Goal: Task Accomplishment & Management: Use online tool/utility

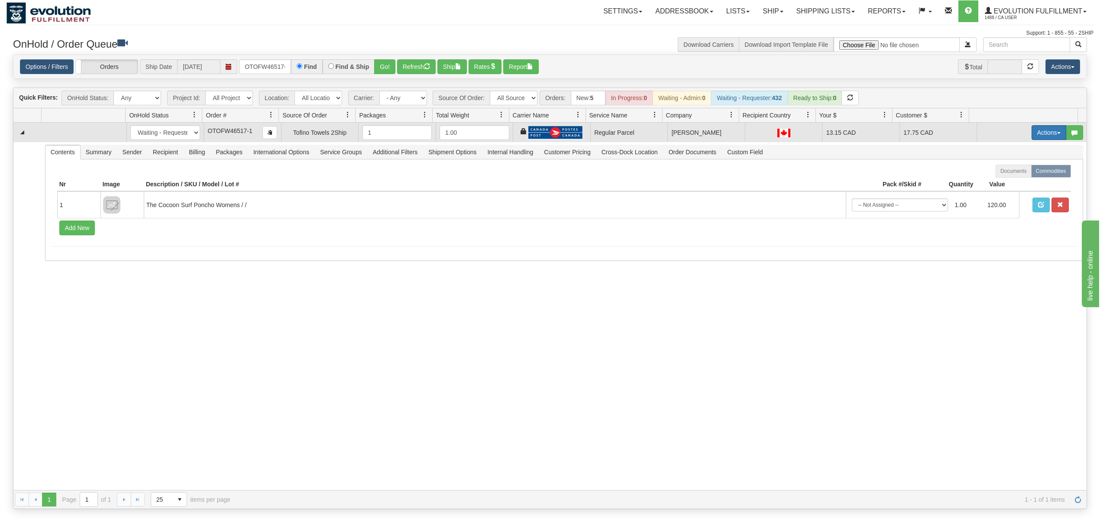
click at [1037, 135] on button "Actions" at bounding box center [1049, 132] width 35 height 15
click at [1024, 170] on span "Rate All Services" at bounding box center [1032, 171] width 52 height 7
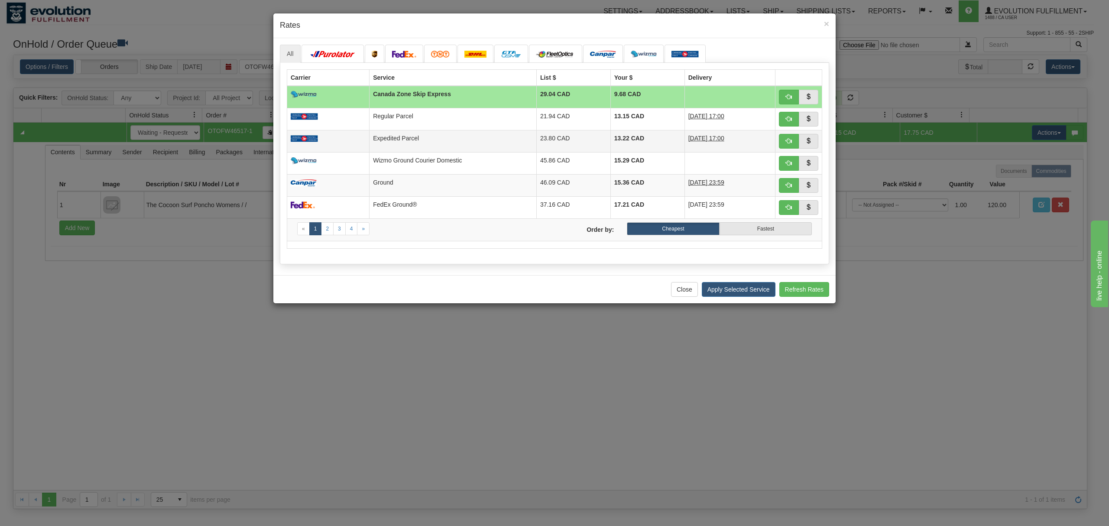
click at [519, 136] on td "Expedited Parcel" at bounding box center [453, 141] width 167 height 22
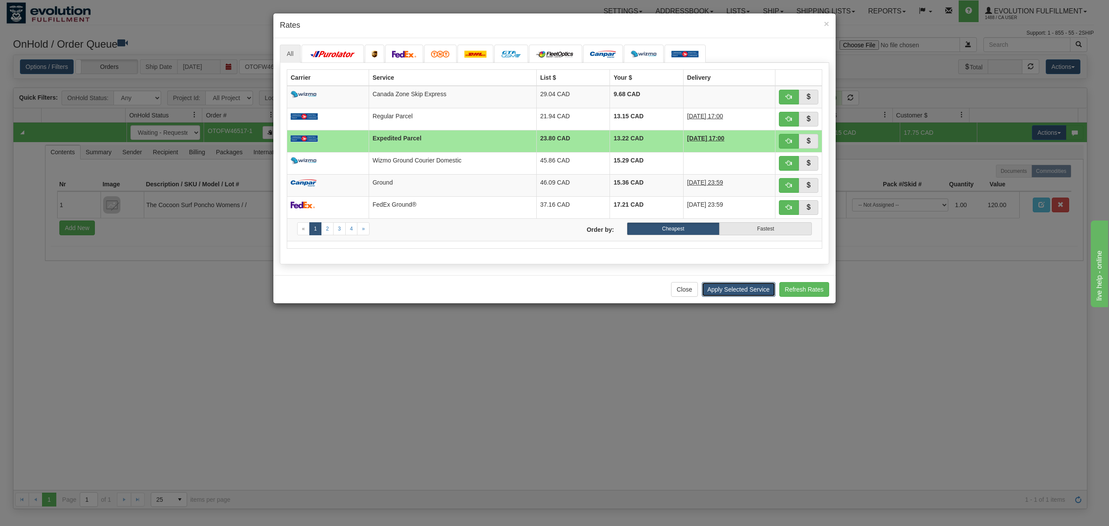
click at [730, 294] on button "Apply Selected Service" at bounding box center [739, 289] width 74 height 15
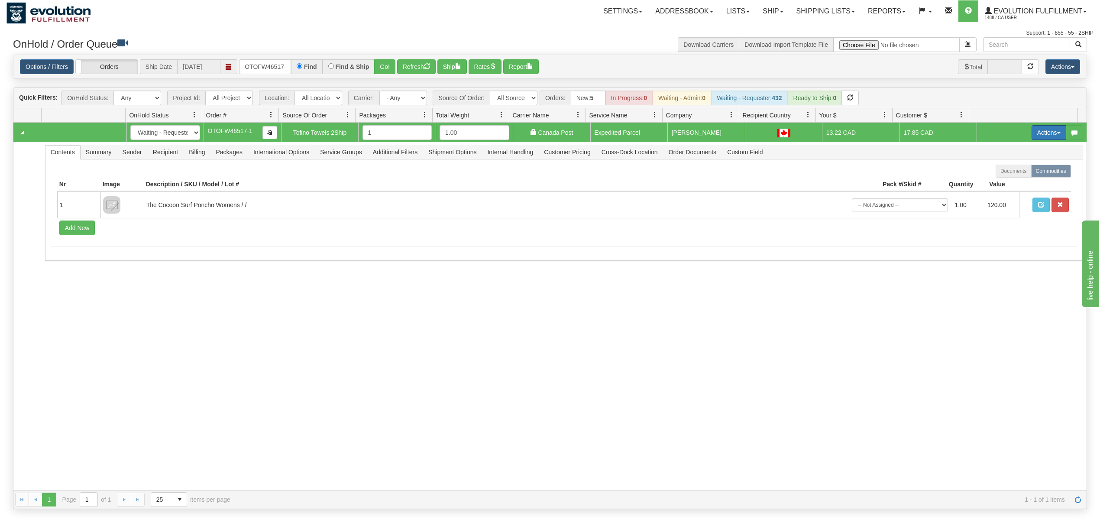
click at [1037, 138] on button "Actions" at bounding box center [1049, 132] width 35 height 15
click at [1006, 185] on span "Ship" at bounding box center [1015, 182] width 18 height 7
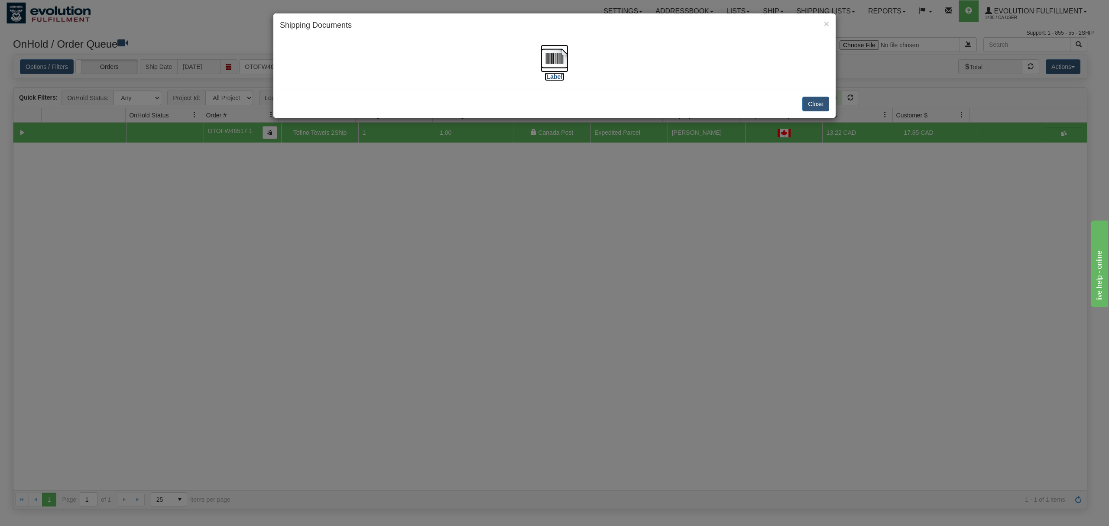
click at [557, 55] on img at bounding box center [555, 59] width 28 height 28
click at [821, 105] on button "Close" at bounding box center [815, 104] width 27 height 15
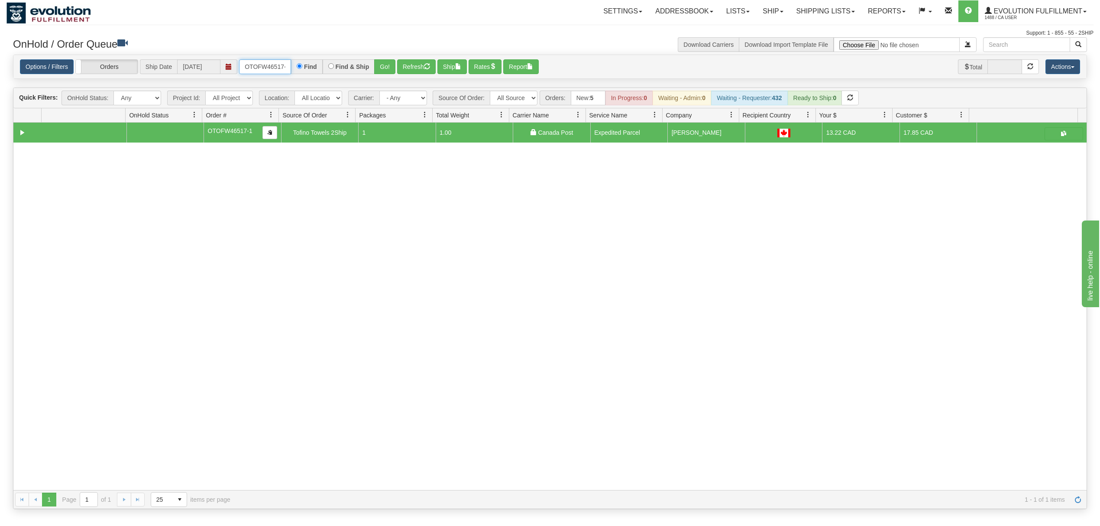
scroll to position [0, 4]
drag, startPoint x: 244, startPoint y: 69, endPoint x: 427, endPoint y: 74, distance: 182.4
click at [359, 70] on div "OTOFW46517-1 Find Find & Ship Go!" at bounding box center [317, 66] width 156 height 15
type input "OTOFW46500-1"
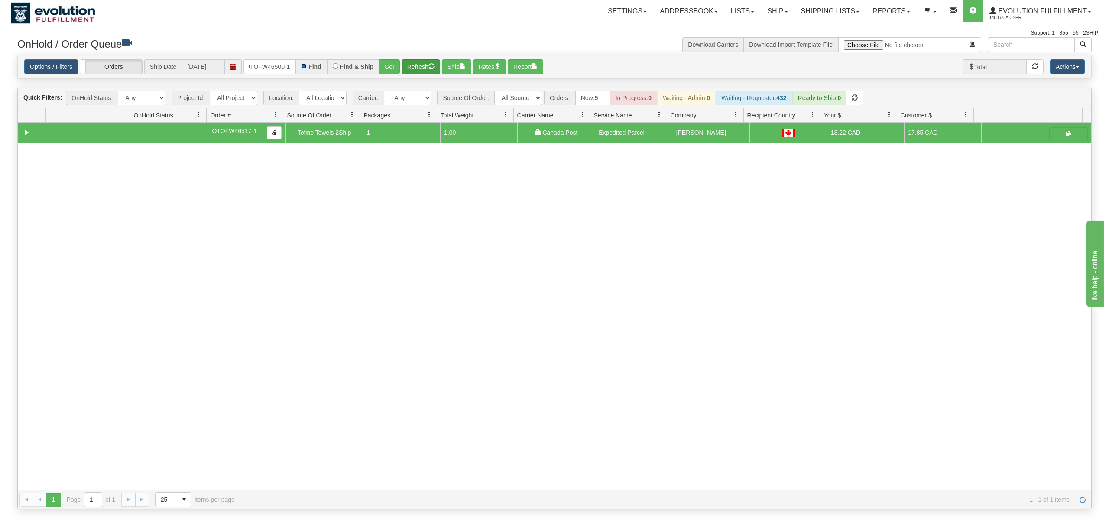
scroll to position [0, 0]
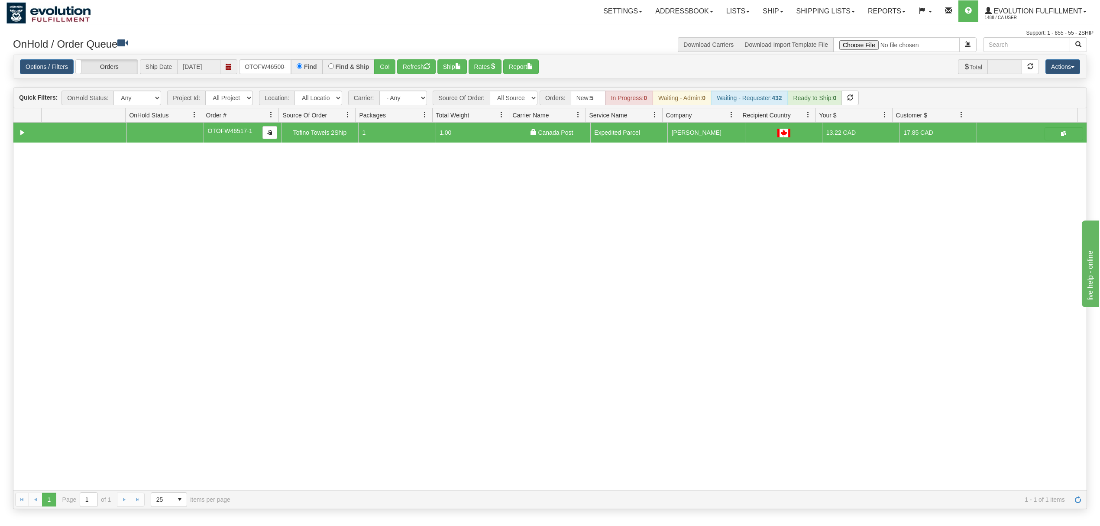
click at [371, 67] on div "Find & Ship" at bounding box center [349, 66] width 52 height 15
click at [387, 64] on button "Go!" at bounding box center [384, 66] width 21 height 15
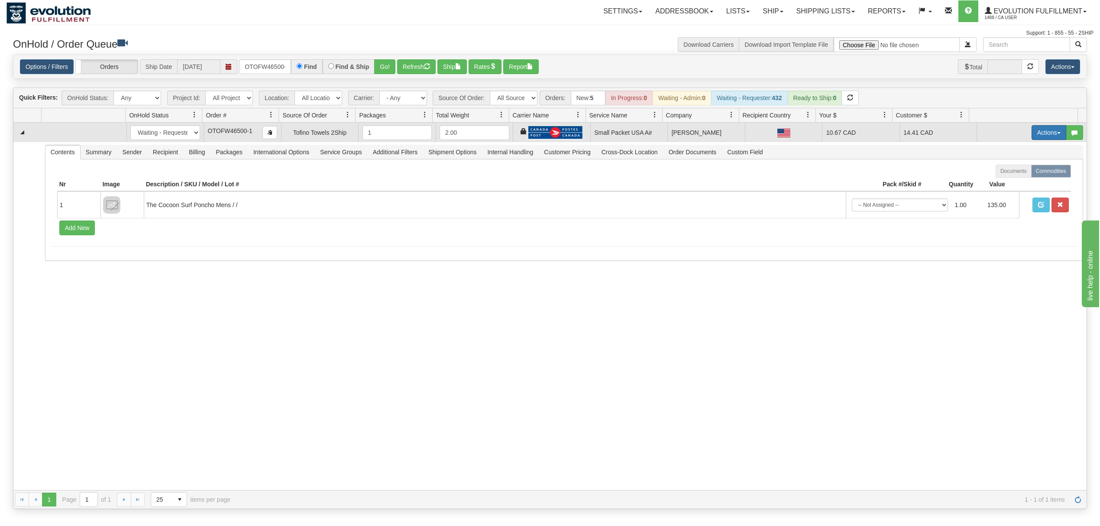
click at [1032, 130] on button "Actions" at bounding box center [1049, 132] width 35 height 15
click at [1016, 170] on span "Rate All Services" at bounding box center [1032, 171] width 52 height 7
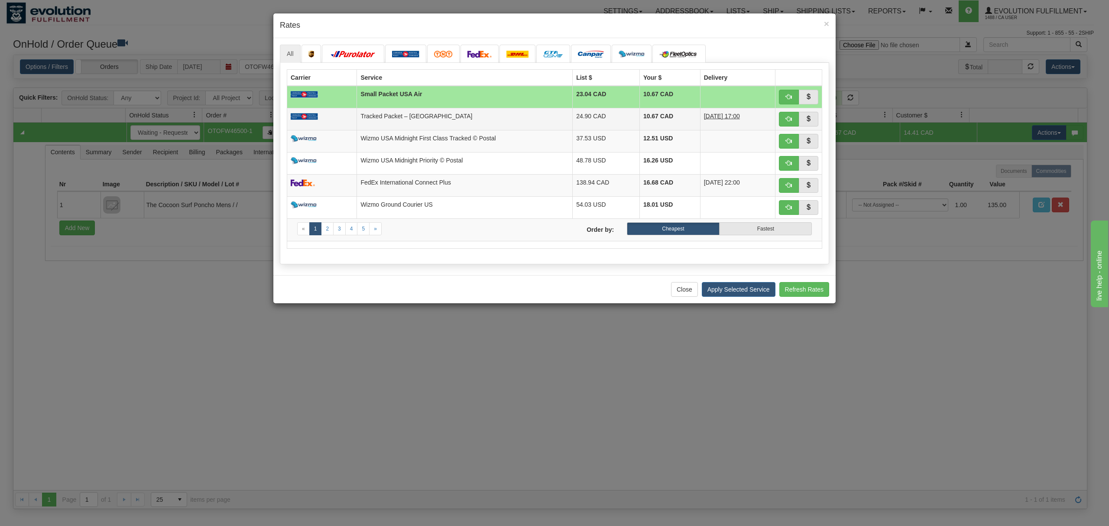
click at [454, 127] on td "Tracked Packet – [GEOGRAPHIC_DATA]" at bounding box center [465, 119] width 216 height 22
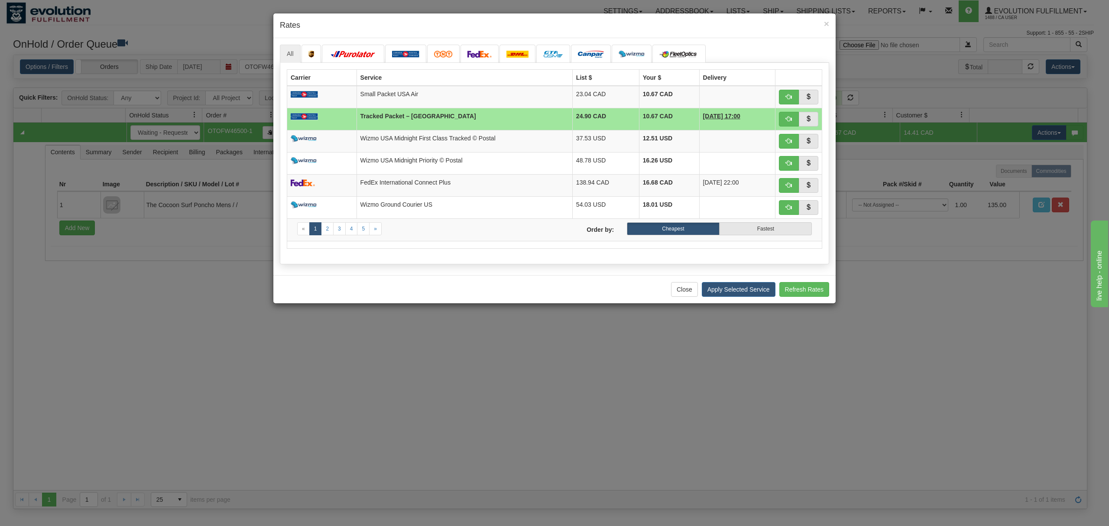
click at [728, 282] on div "Close Apply Selected Service Refresh Rates" at bounding box center [554, 289] width 562 height 28
click at [727, 288] on button "Apply Selected Service" at bounding box center [739, 289] width 74 height 15
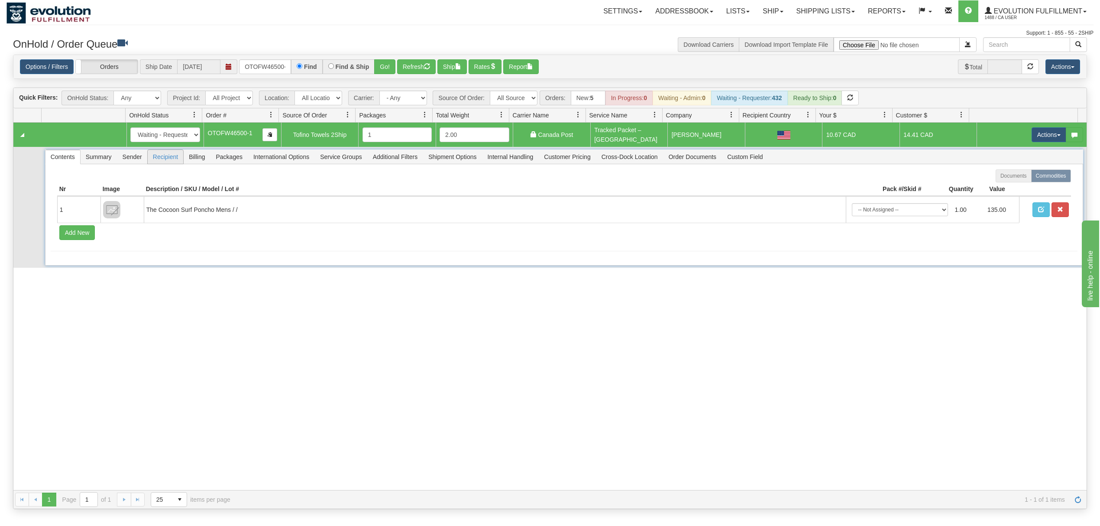
click at [166, 160] on span "Recipient" at bounding box center [166, 157] width 36 height 14
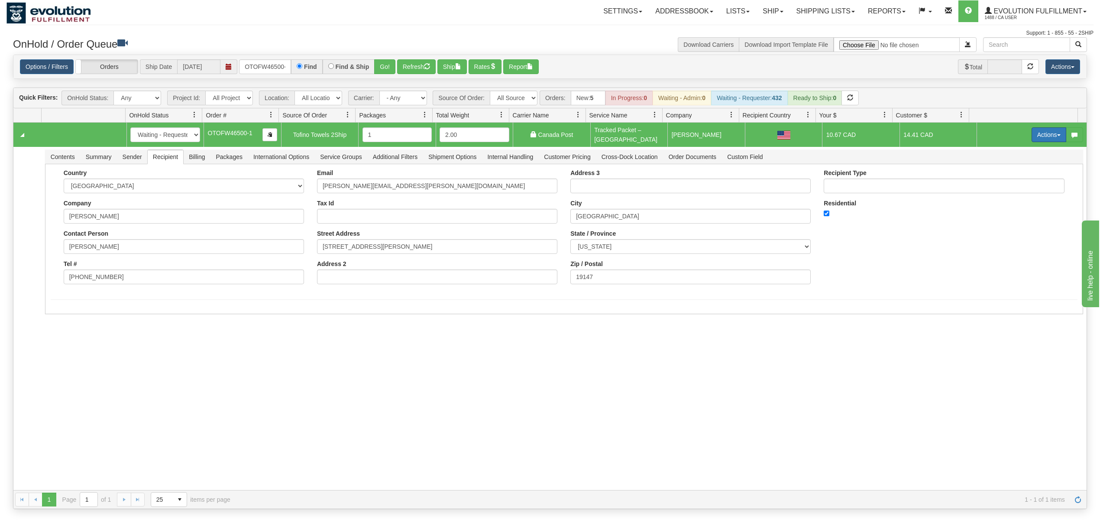
click at [1041, 139] on button "Actions" at bounding box center [1049, 134] width 35 height 15
click at [1006, 185] on span "Ship" at bounding box center [1015, 185] width 18 height 7
click at [1035, 139] on button "Actions" at bounding box center [1049, 134] width 35 height 15
click at [1017, 154] on link "Open" at bounding box center [1031, 151] width 69 height 11
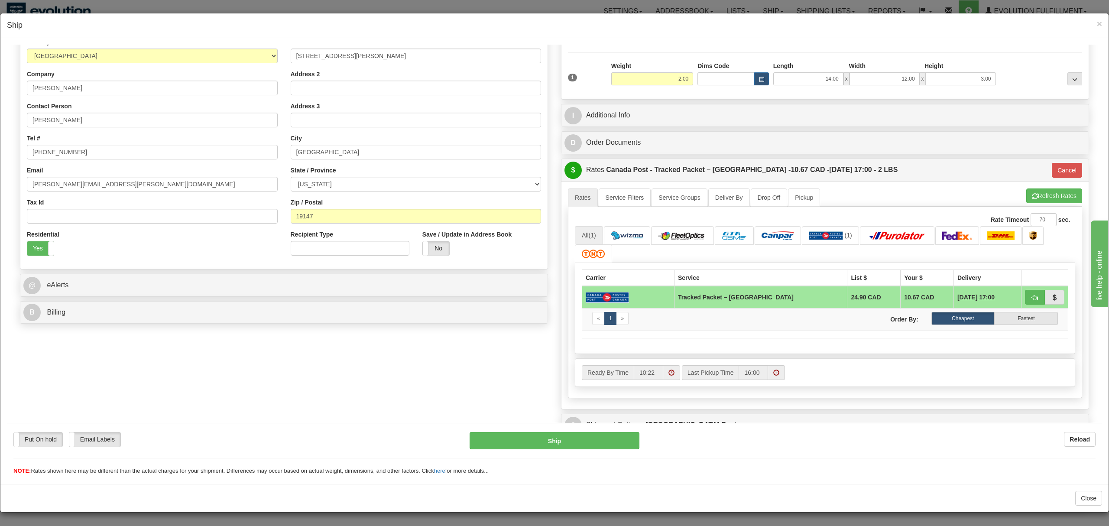
scroll to position [186, 0]
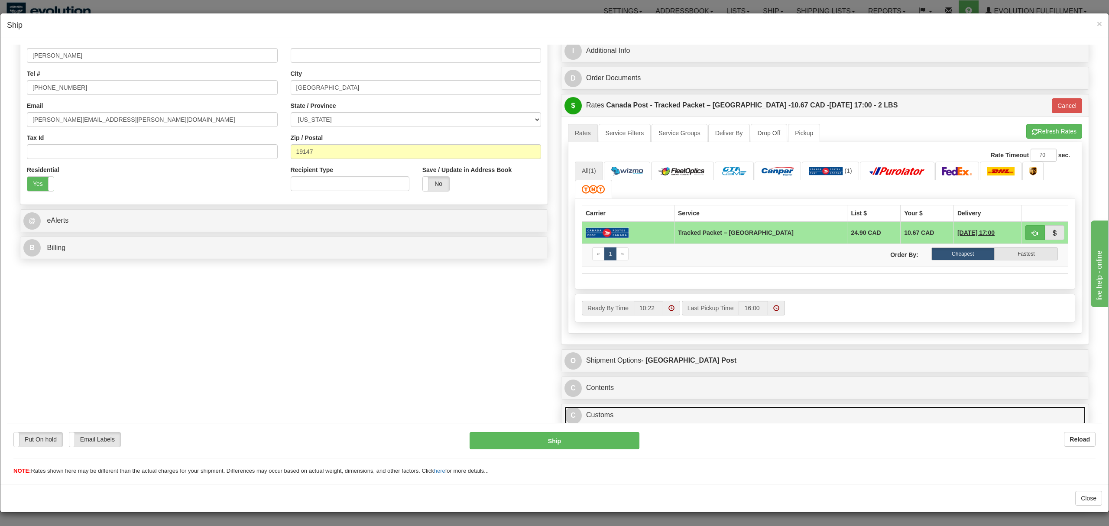
click at [645, 417] on link "C Customs" at bounding box center [824, 415] width 521 height 18
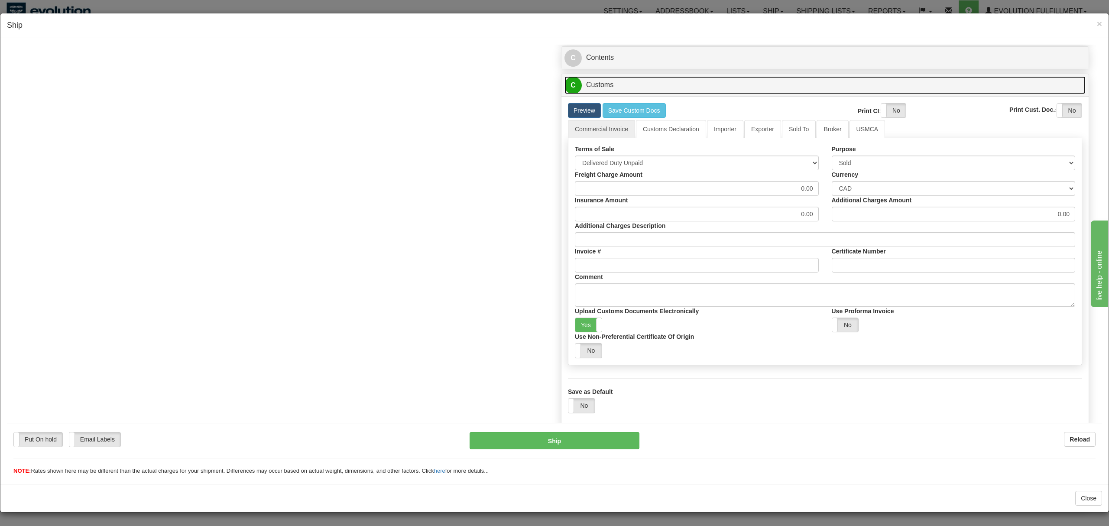
scroll to position [517, 0]
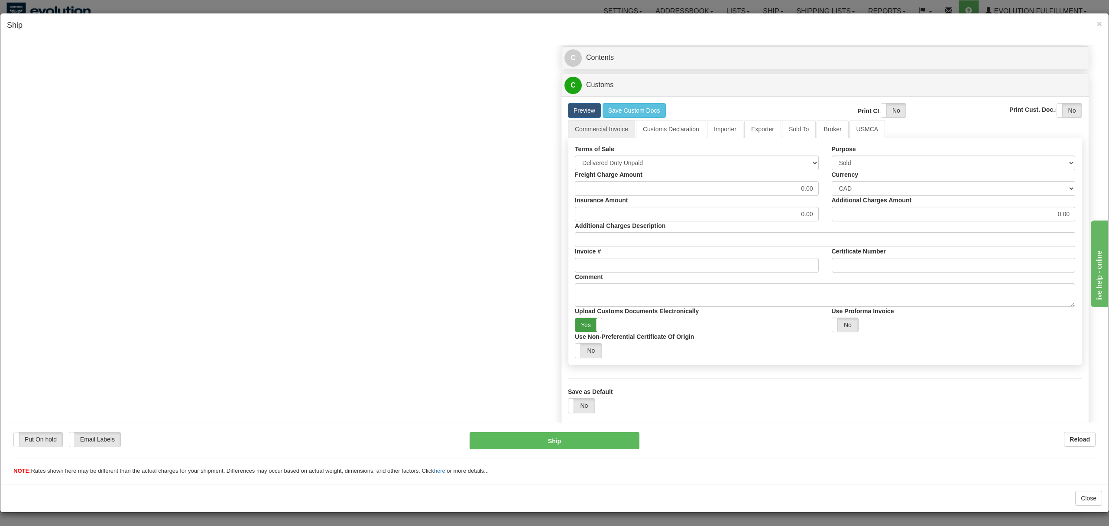
click at [590, 323] on label "Yes" at bounding box center [588, 325] width 26 height 14
click at [589, 441] on button "Ship" at bounding box center [554, 439] width 169 height 17
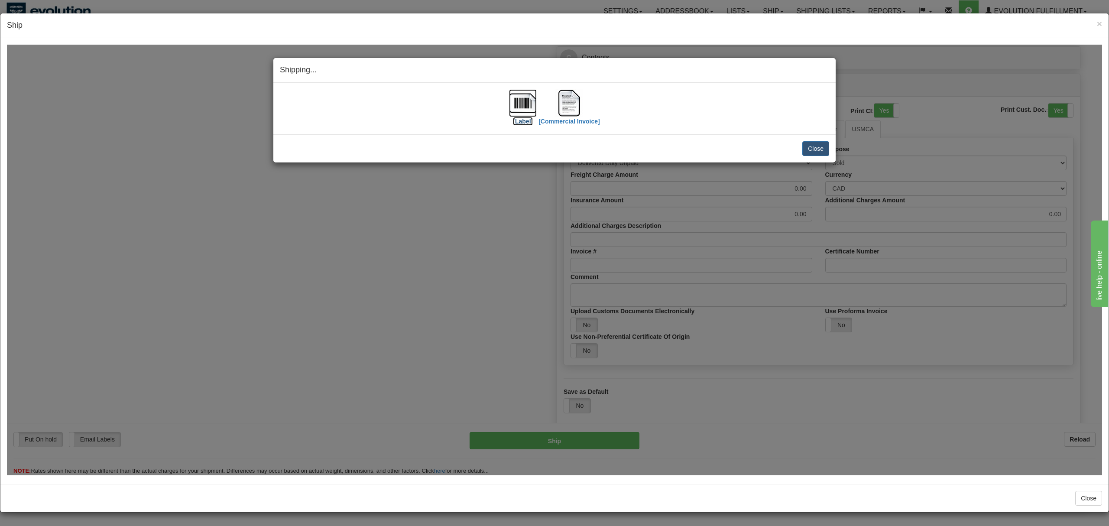
click at [526, 104] on img at bounding box center [523, 103] width 28 height 28
click at [821, 151] on button "Close" at bounding box center [815, 148] width 27 height 15
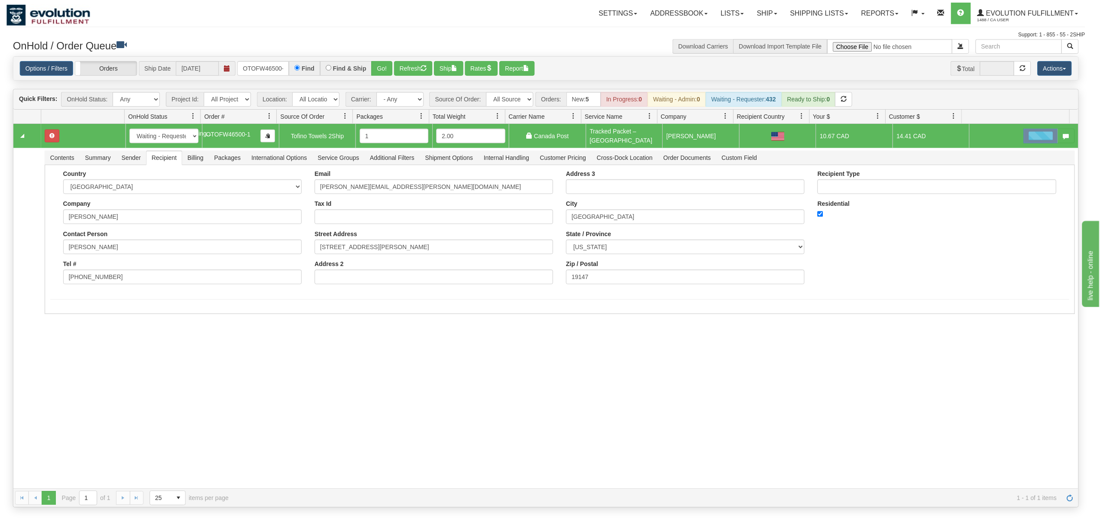
scroll to position [0, 0]
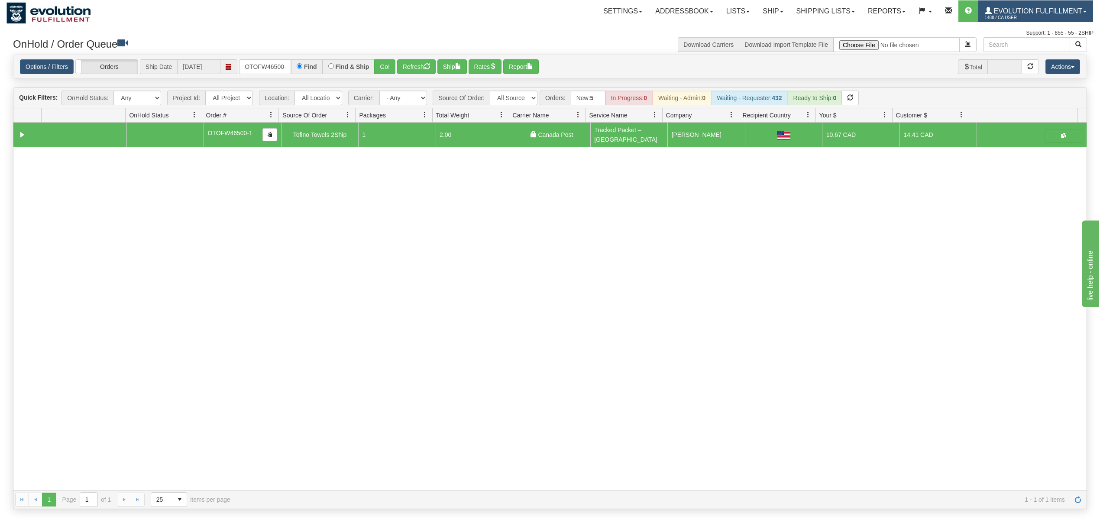
click at [1025, 16] on span "1488 / CA User" at bounding box center [1017, 17] width 65 height 9
click at [1032, 52] on span "LOG OUT" at bounding box center [1035, 52] width 27 height 7
